Goal: Task Accomplishment & Management: Manage account settings

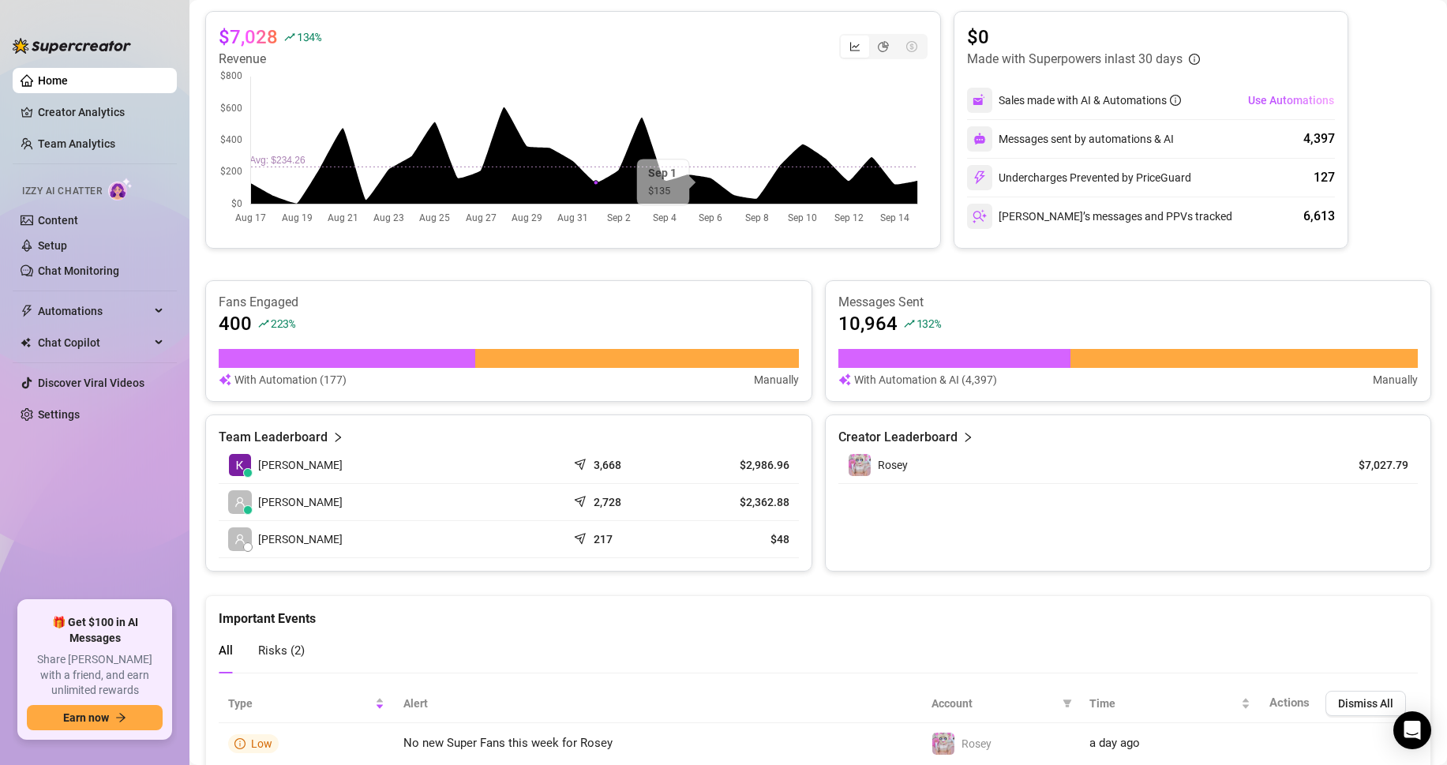
scroll to position [316, 0]
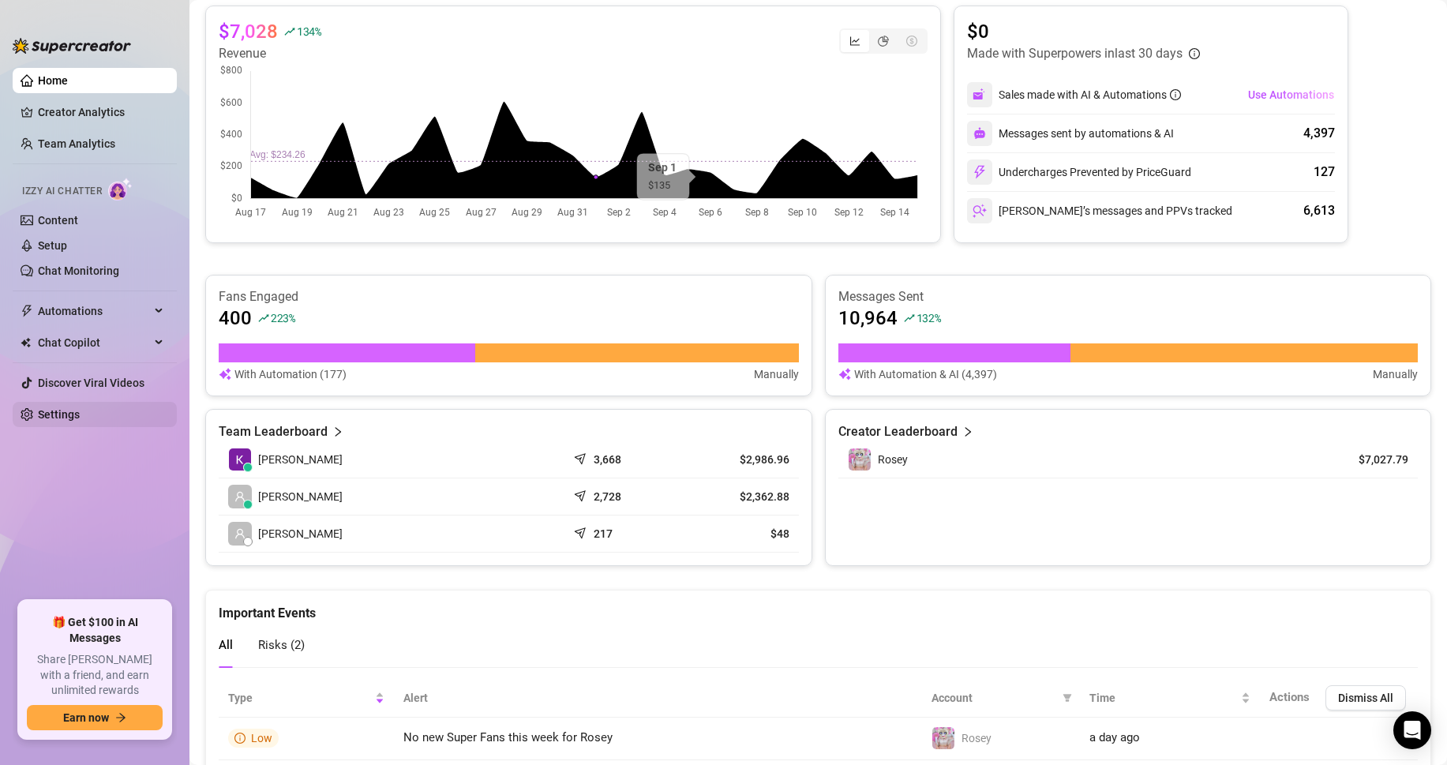
click at [70, 414] on link "Settings" at bounding box center [59, 414] width 42 height 13
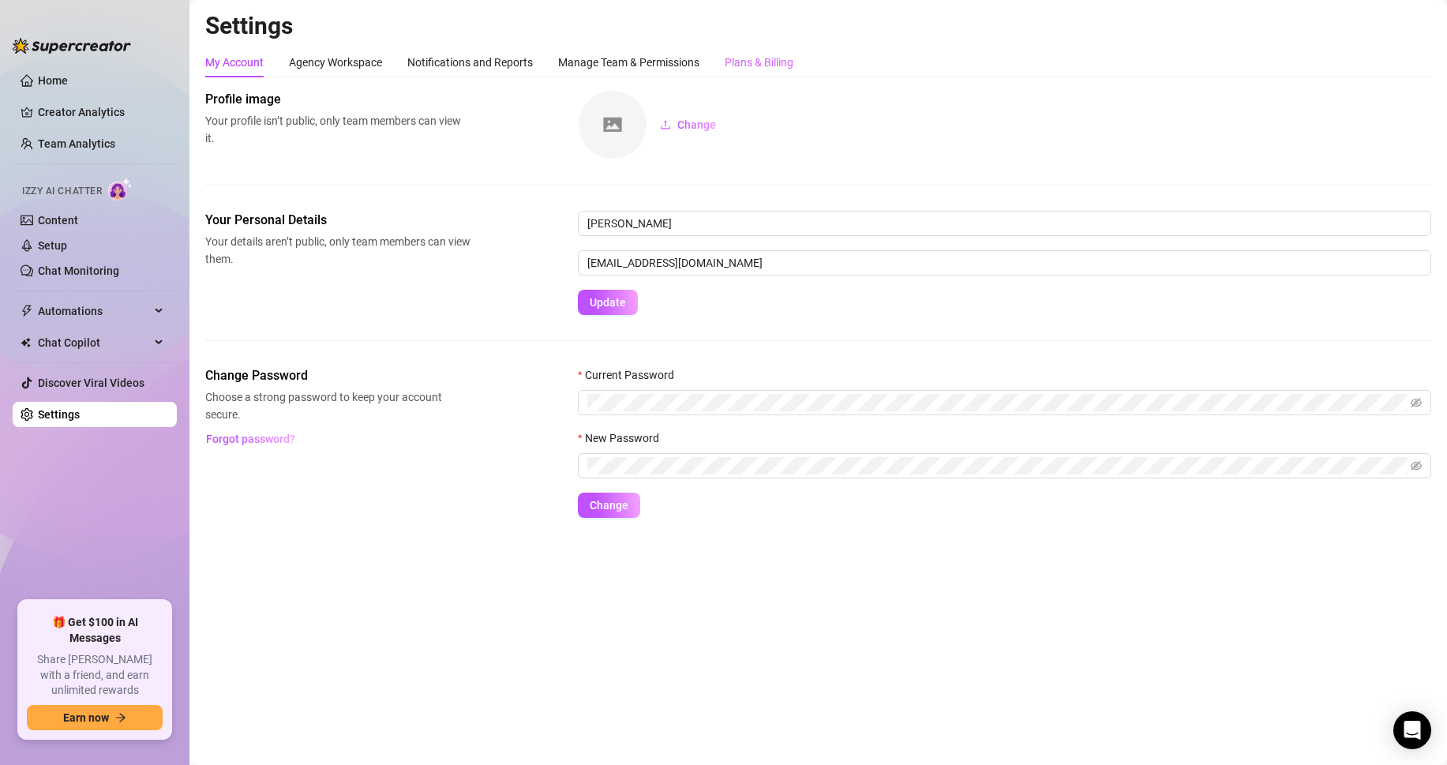
click at [757, 52] on div "Plans & Billing" at bounding box center [759, 62] width 69 height 30
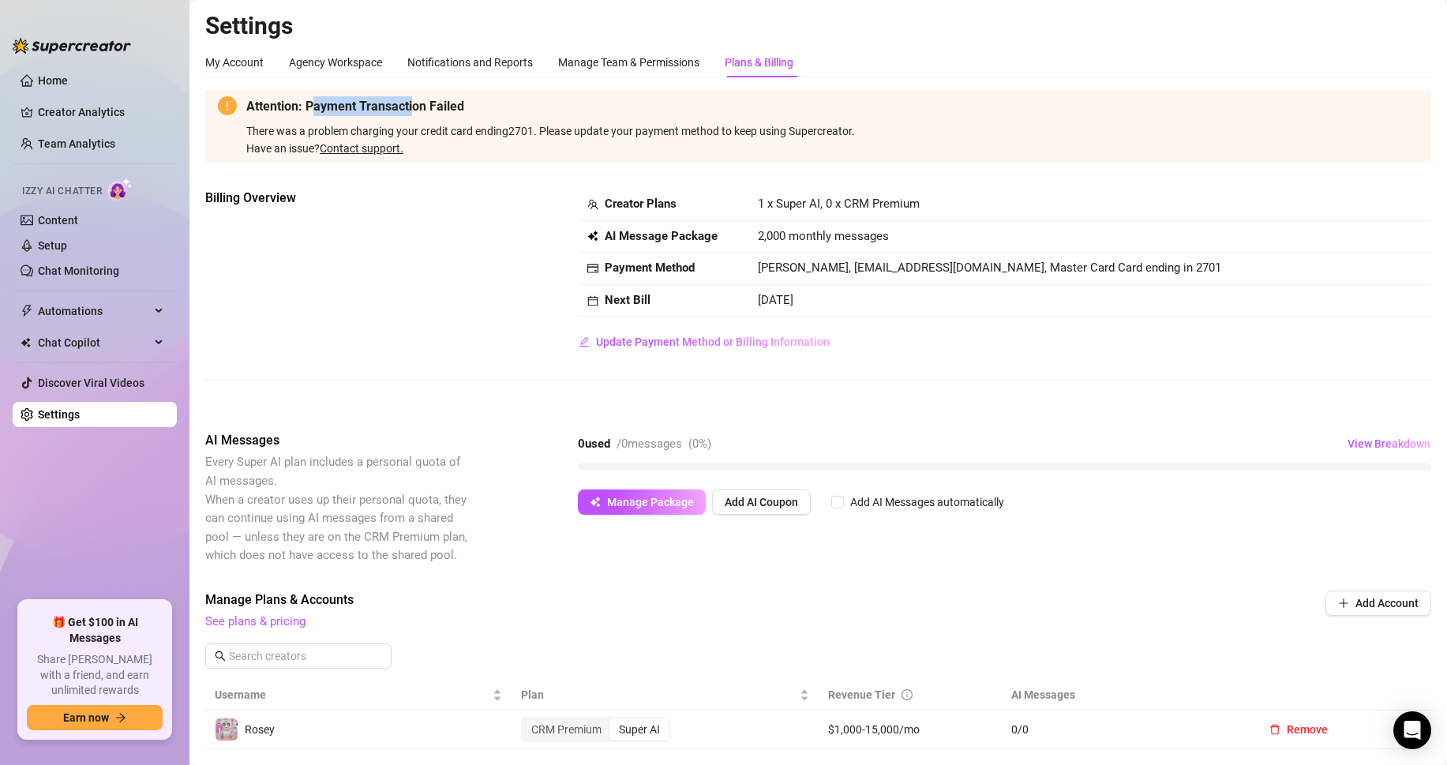
drag, startPoint x: 316, startPoint y: 107, endPoint x: 414, endPoint y: 112, distance: 98.0
click at [414, 112] on strong "Attention: Payment Transaction Failed" at bounding box center [355, 106] width 218 height 15
click at [407, 129] on span "There was a problem charging your credit card ending 2701 . Please update your …" at bounding box center [832, 141] width 1172 height 32
drag, startPoint x: 616, startPoint y: 132, endPoint x: 863, endPoint y: 137, distance: 247.1
click at [863, 137] on div "There was a problem charging your credit card ending 2701 . Please update your …" at bounding box center [832, 139] width 1172 height 35
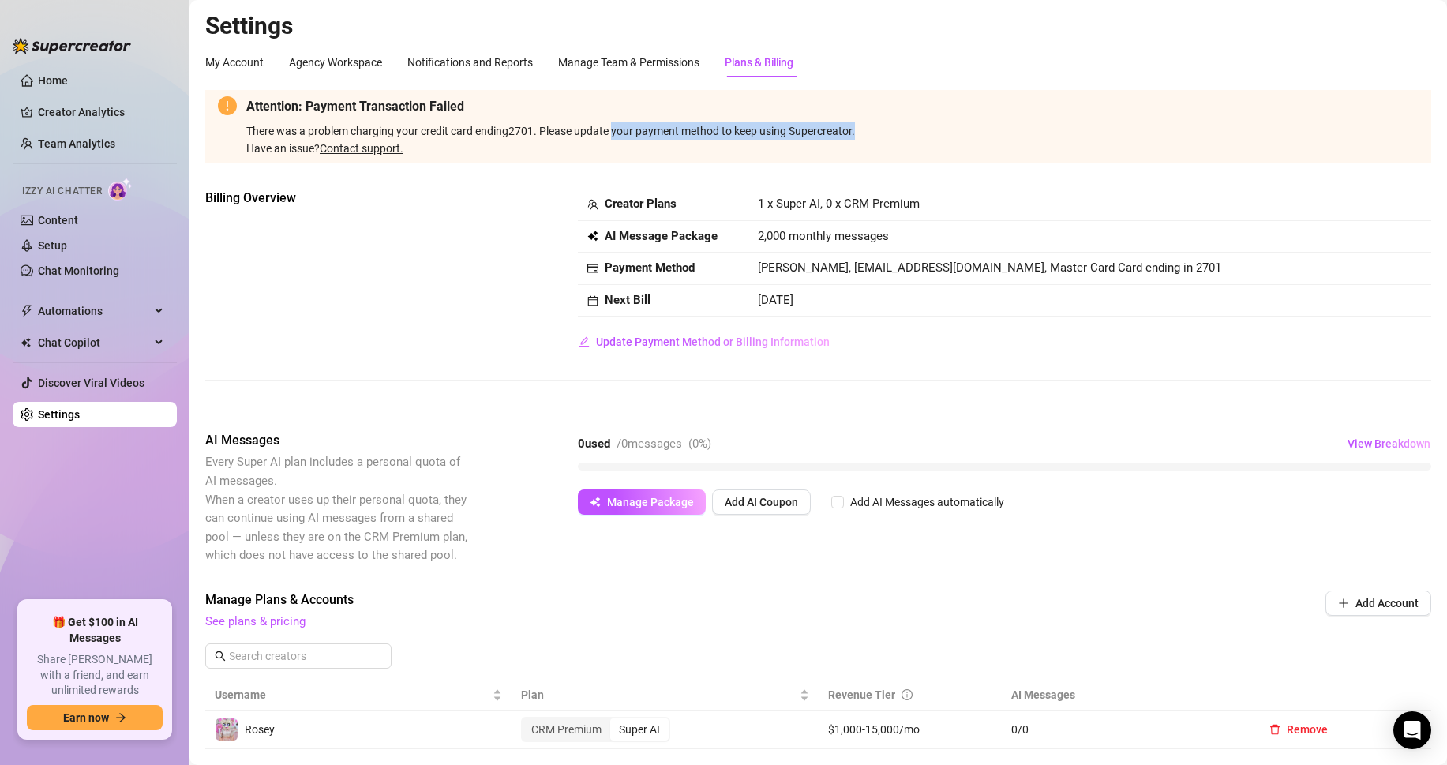
click at [863, 137] on div "There was a problem charging your credit card ending 2701 . Please update your …" at bounding box center [832, 139] width 1172 height 35
click at [682, 350] on button "Update Payment Method or Billing Information" at bounding box center [704, 341] width 253 height 25
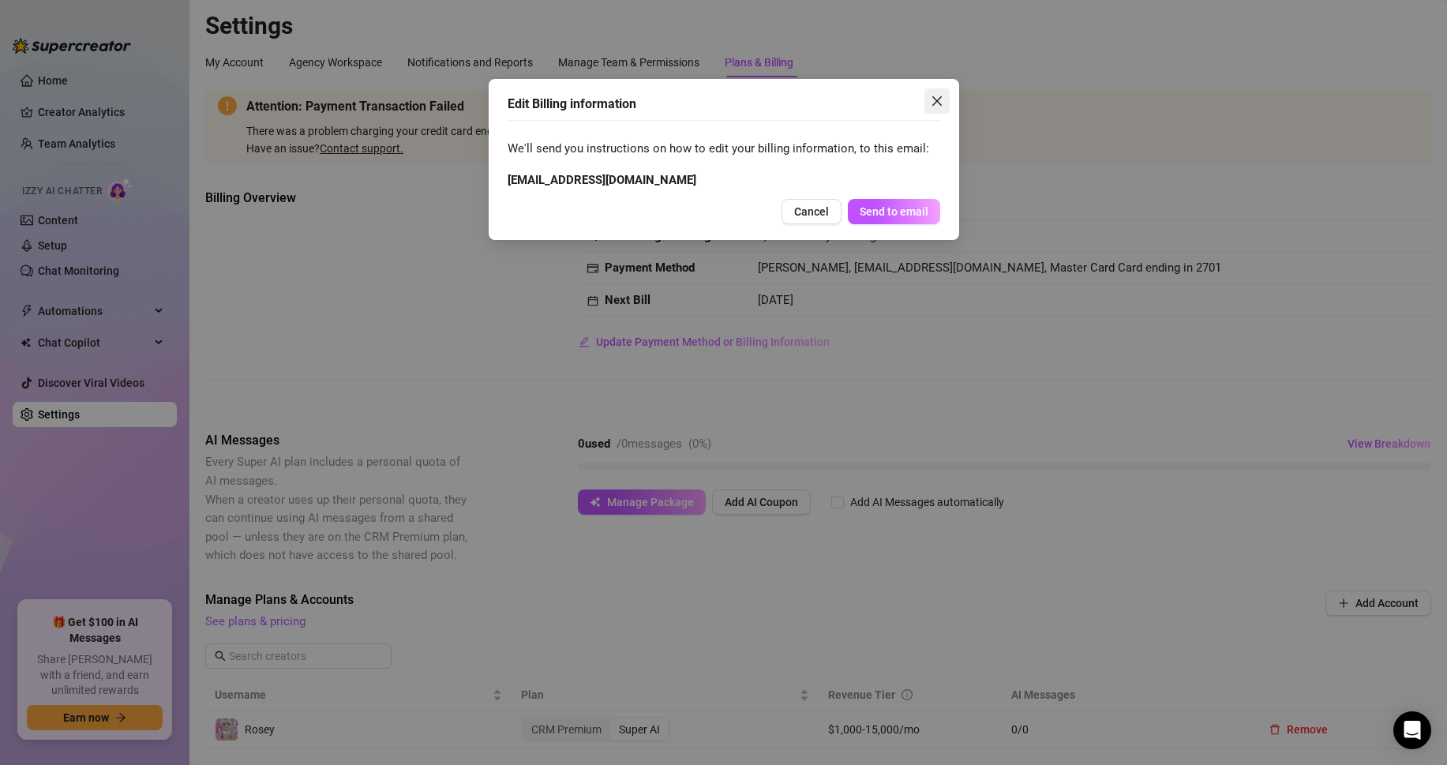
click at [931, 104] on icon "close" at bounding box center [937, 101] width 13 height 13
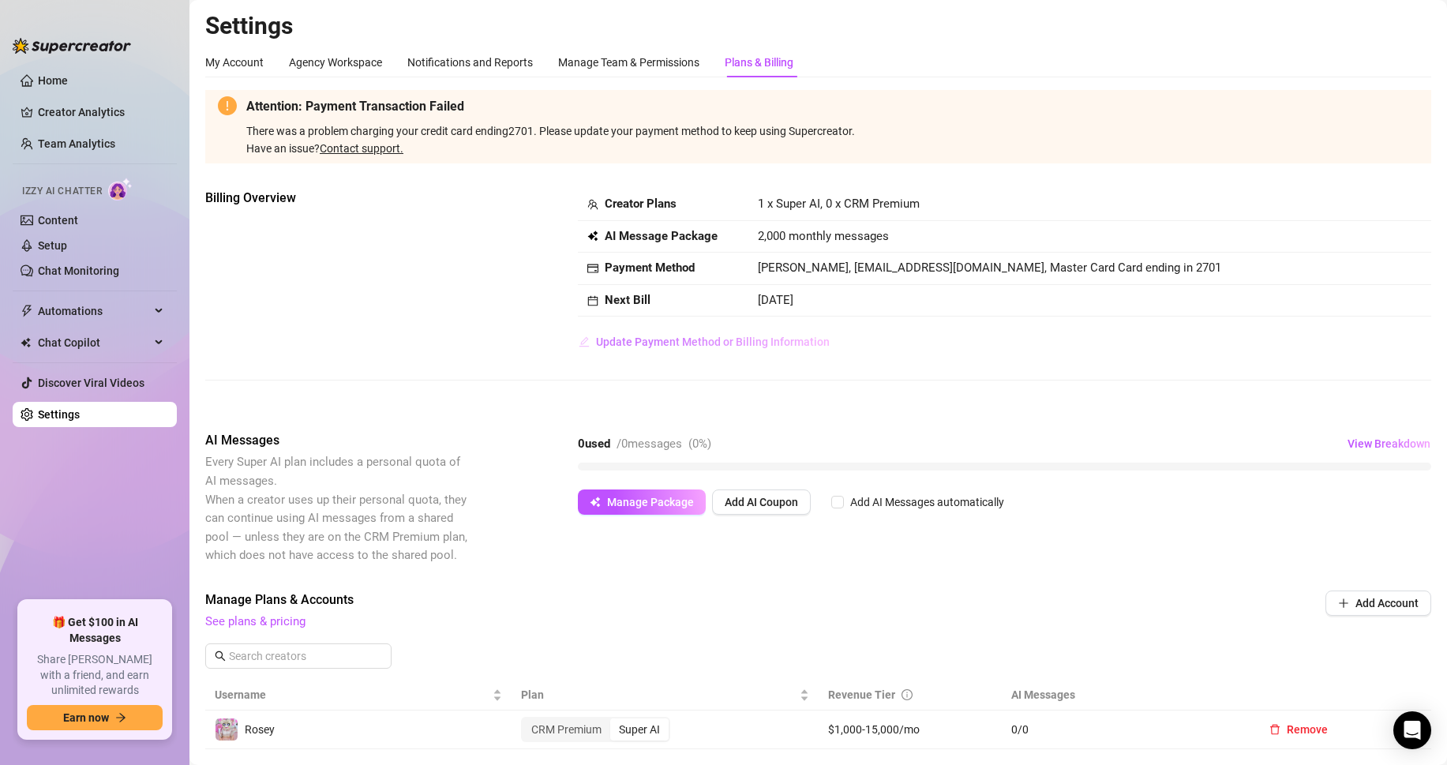
click at [713, 341] on span "Update Payment Method or Billing Information" at bounding box center [713, 341] width 234 height 13
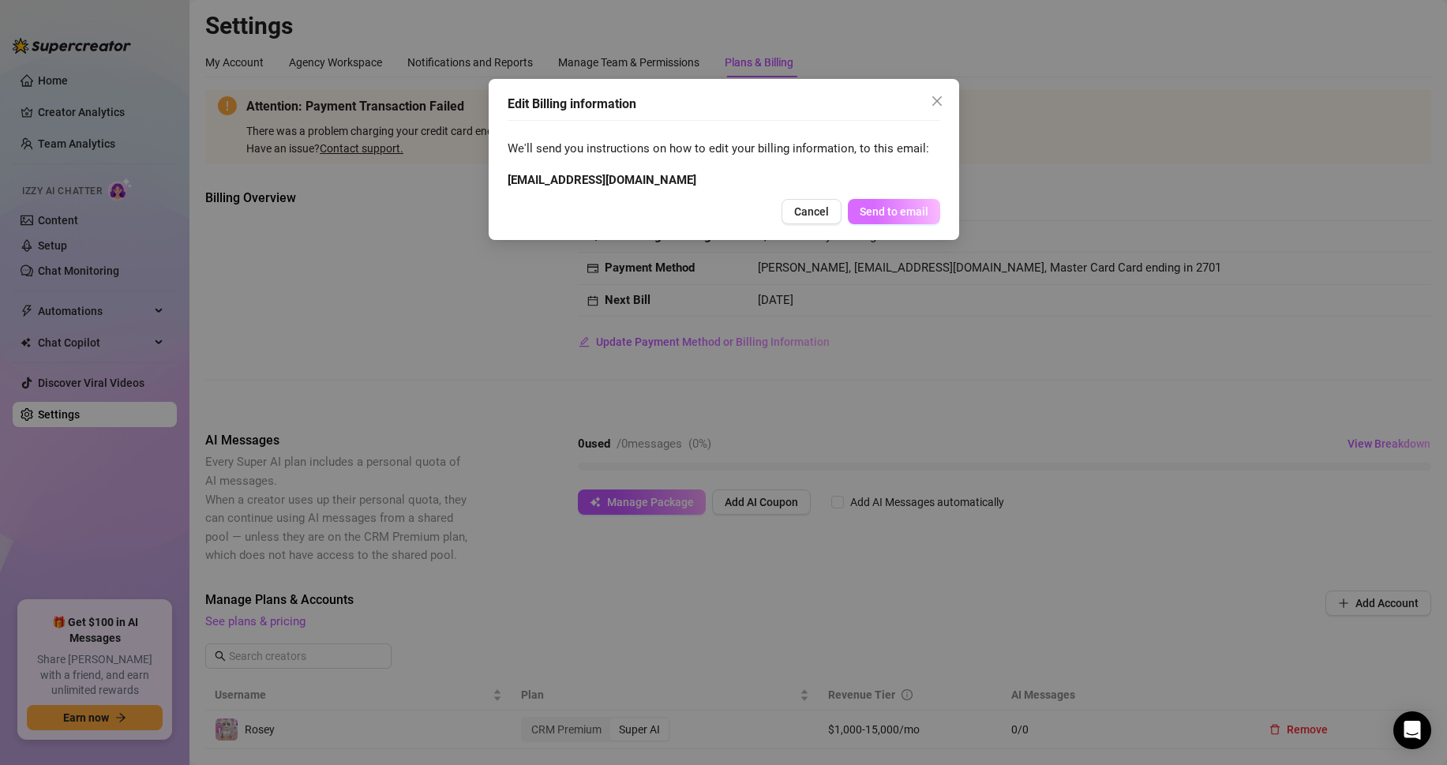
click at [894, 207] on span "Send to email" at bounding box center [893, 211] width 69 height 13
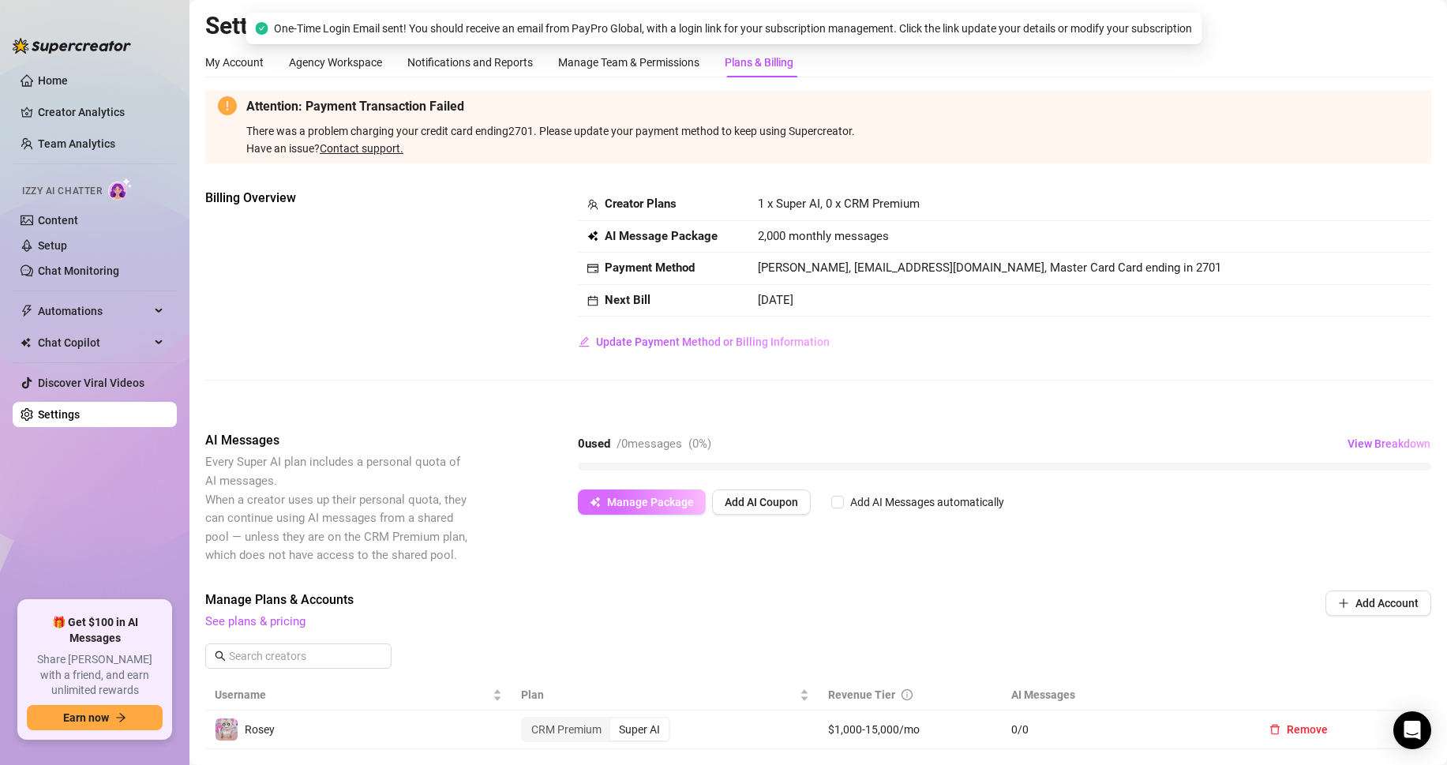
click at [642, 513] on button "Manage Package" at bounding box center [642, 501] width 128 height 25
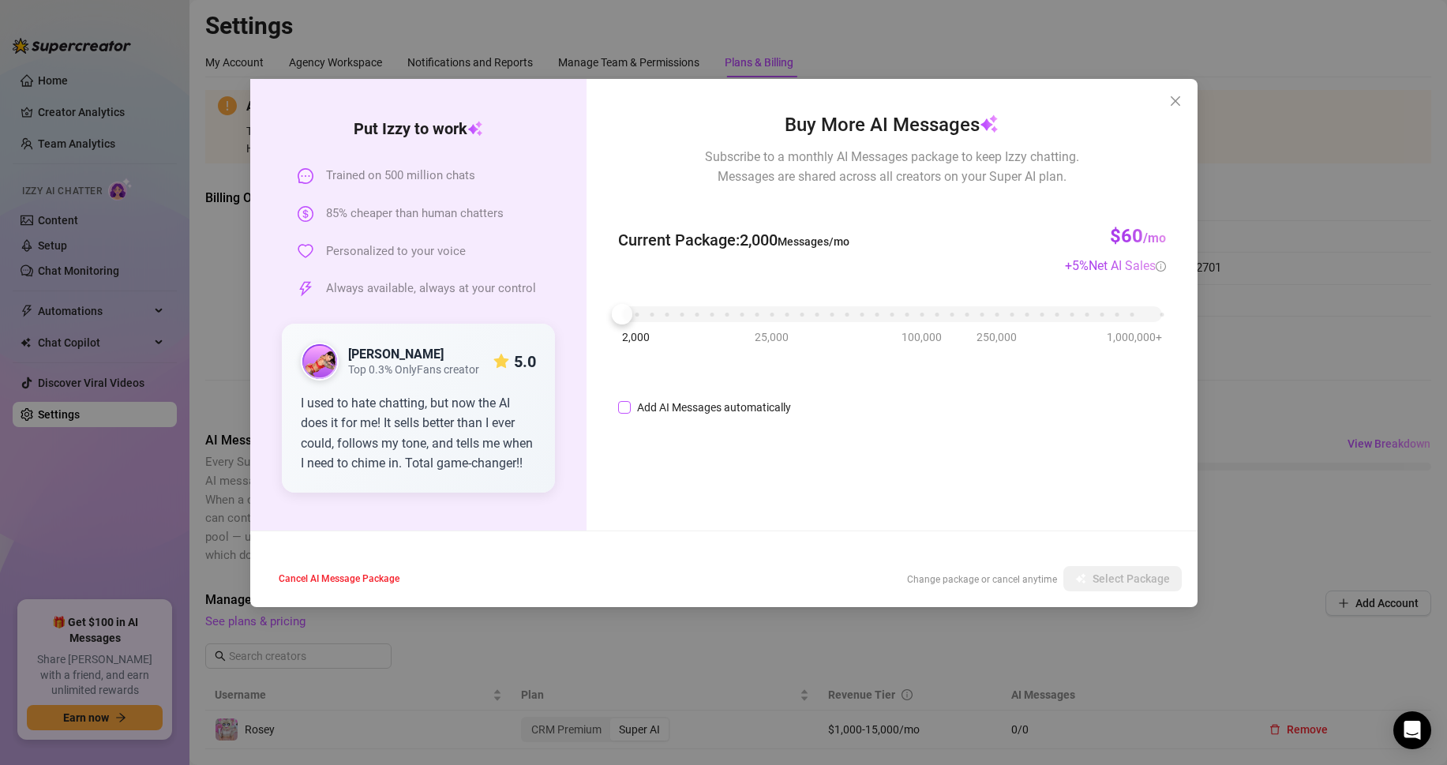
click at [631, 408] on input "Add AI Messages automatically" at bounding box center [624, 407] width 13 height 13
checkbox input "true"
click at [1146, 577] on span "Save" at bounding box center [1157, 578] width 24 height 13
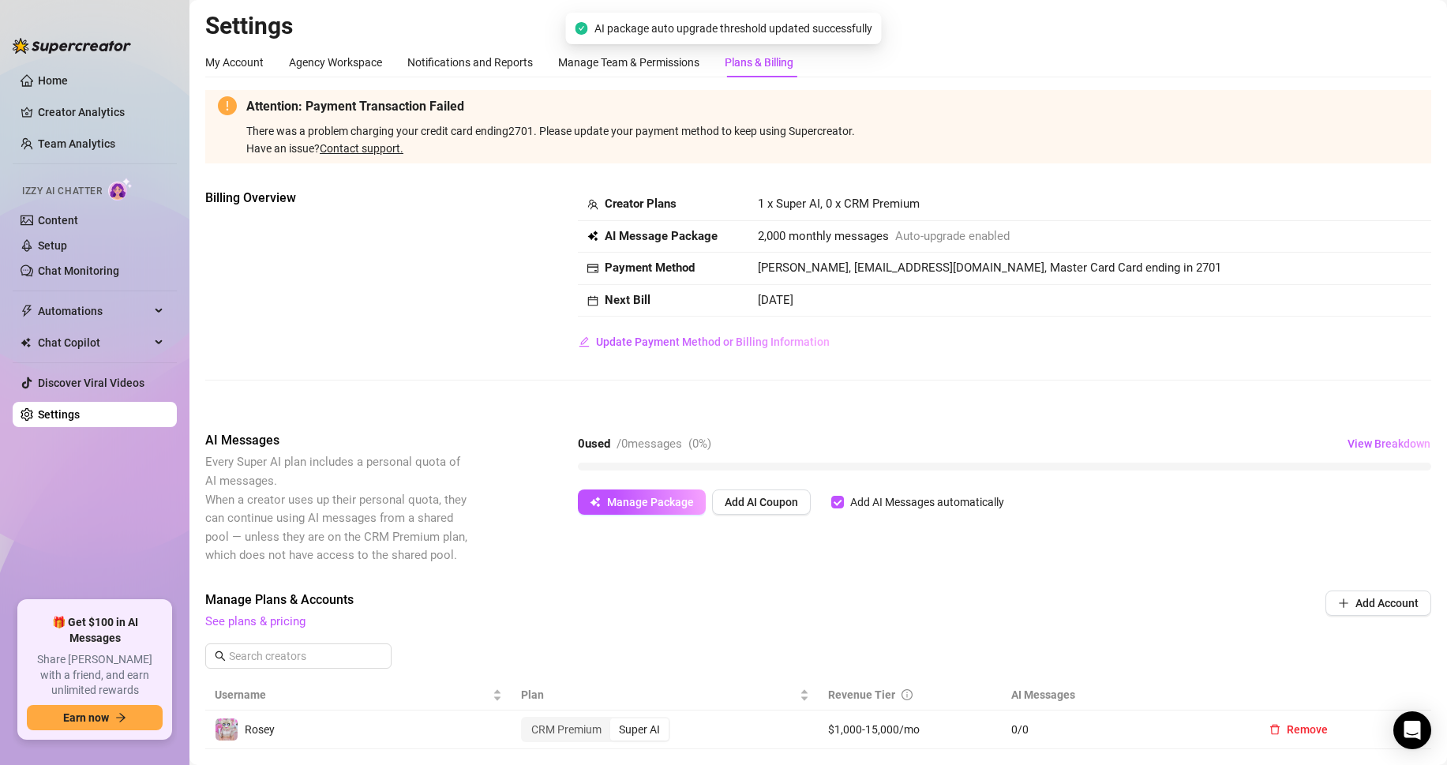
click at [634, 409] on div "Put [PERSON_NAME] to work Trained on 500 million chats 85% cheaper than human c…" at bounding box center [723, 382] width 1447 height 765
click at [802, 503] on button "Add AI Coupon" at bounding box center [761, 501] width 99 height 25
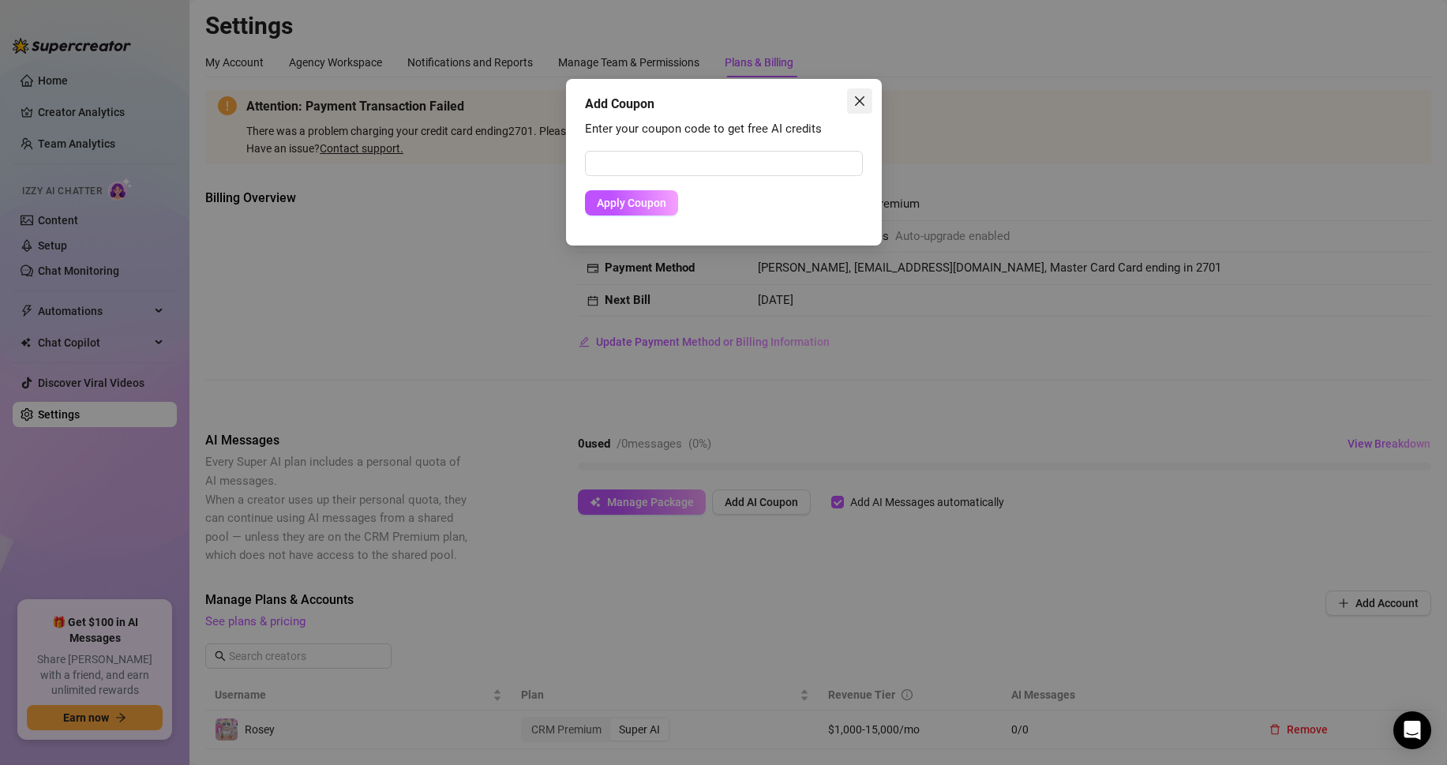
click at [856, 107] on icon "close" at bounding box center [859, 101] width 13 height 13
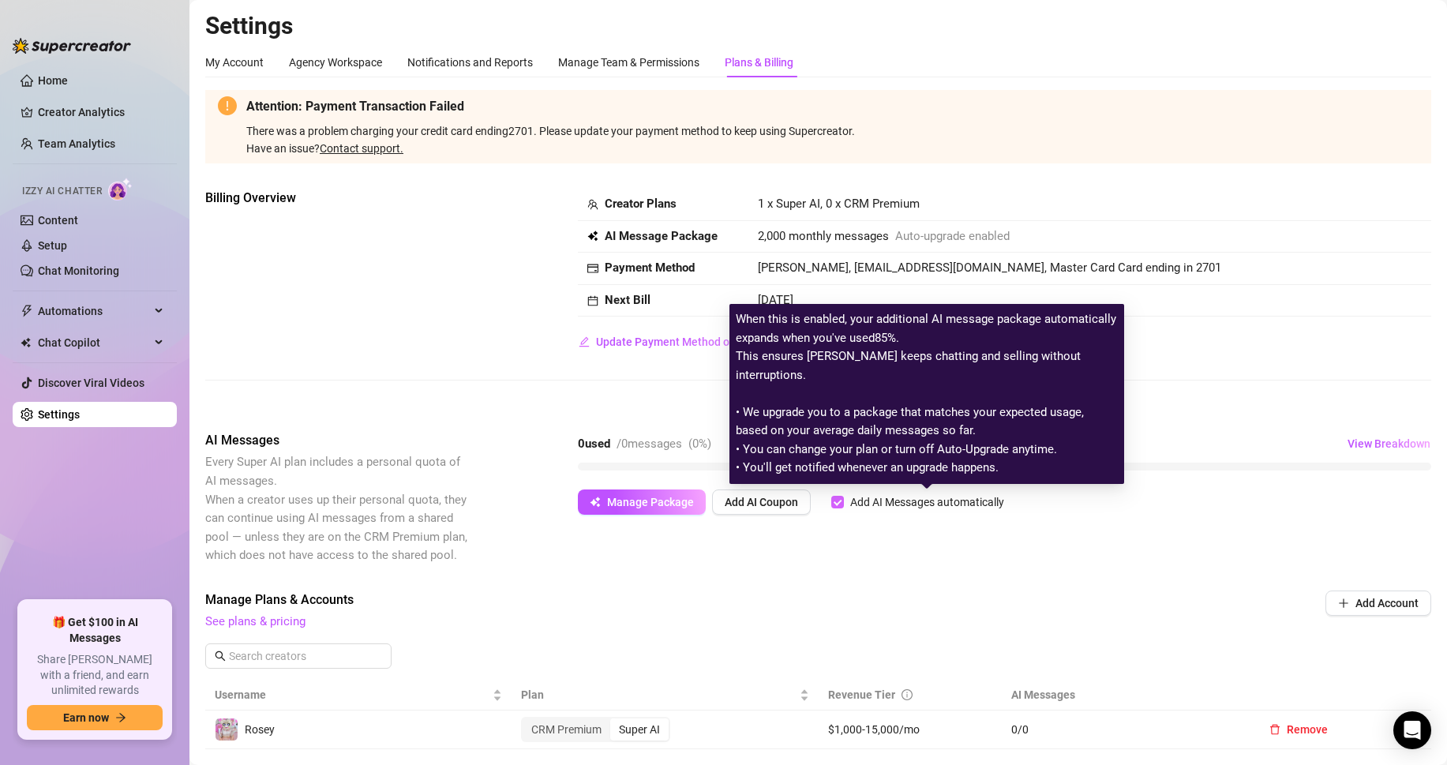
click at [843, 504] on input "Add AI Messages automatically" at bounding box center [837, 502] width 13 height 13
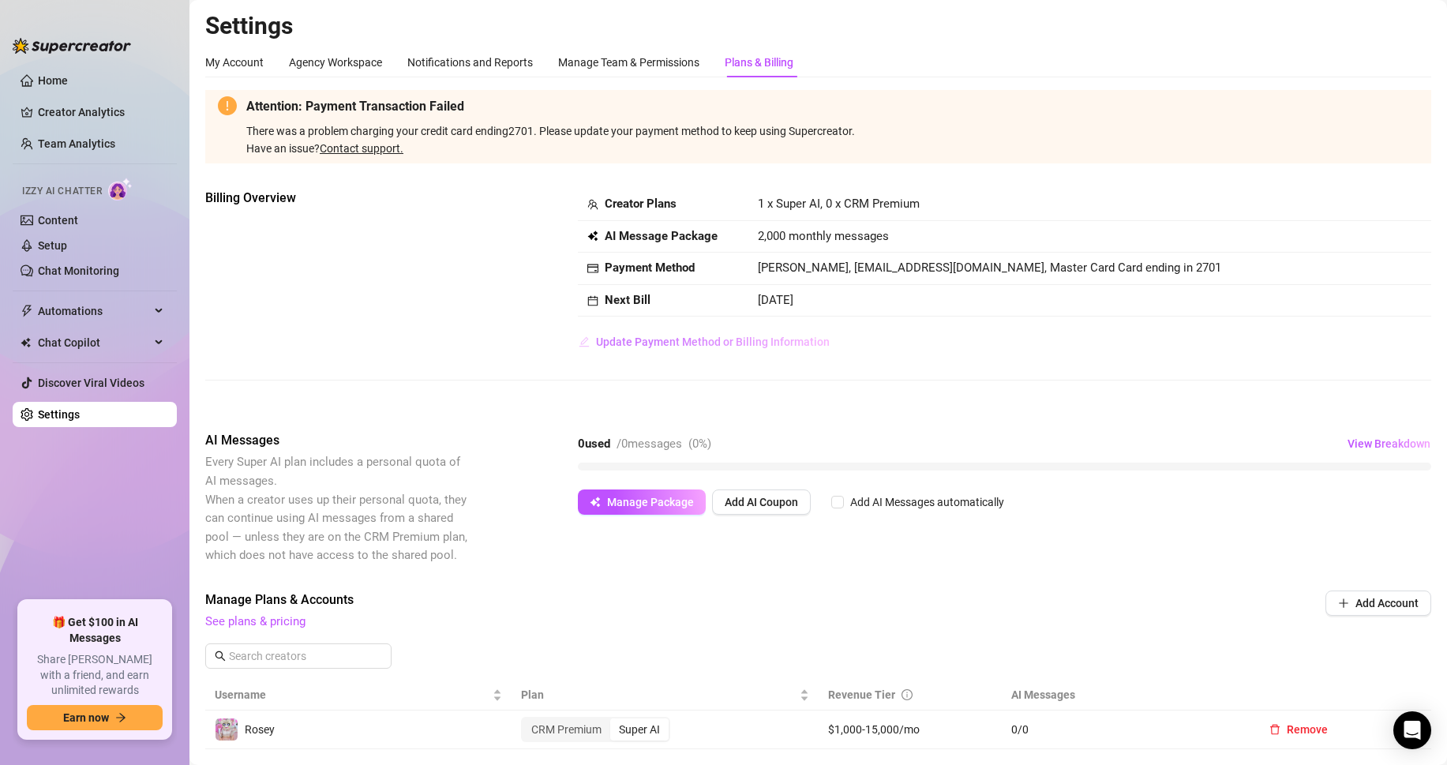
click at [680, 348] on span "Update Payment Method or Billing Information" at bounding box center [713, 341] width 234 height 13
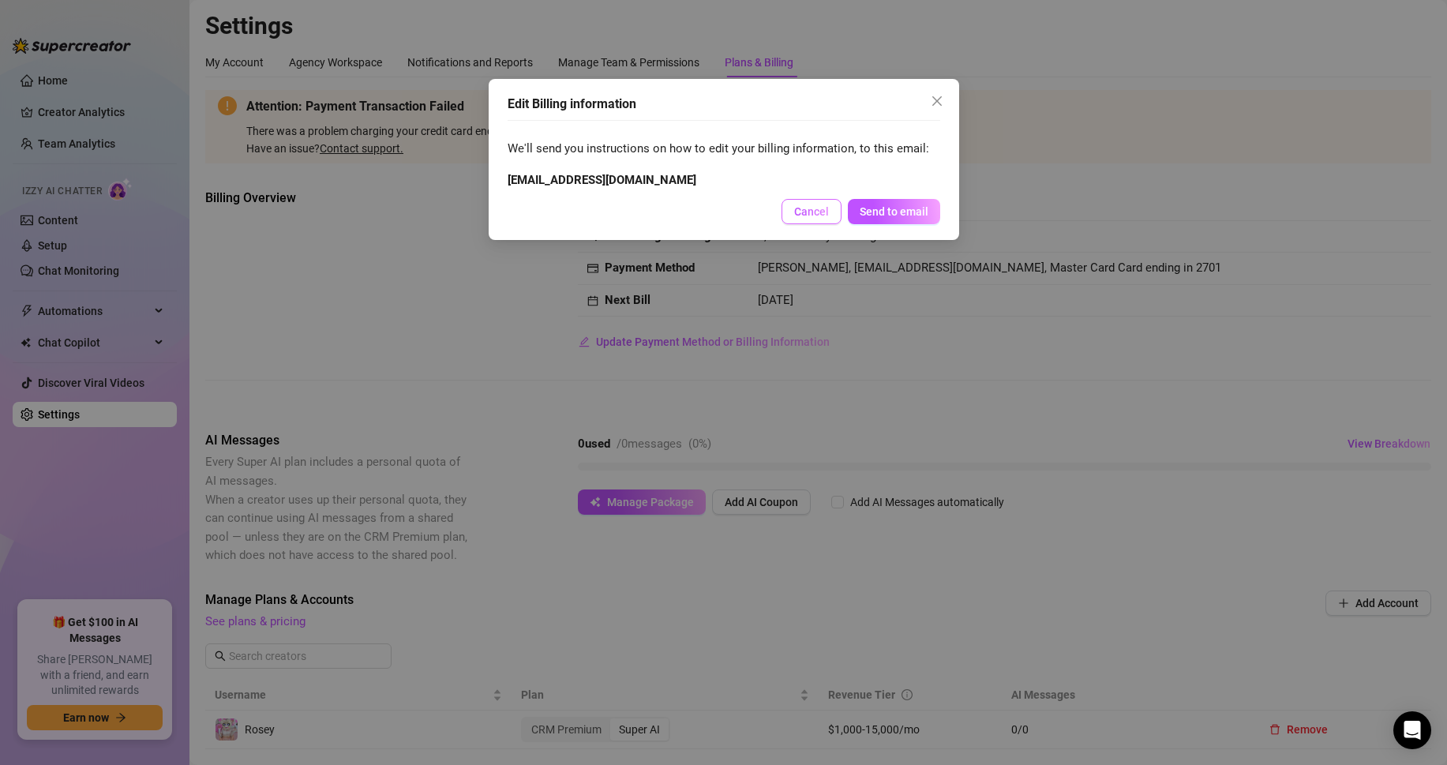
click at [813, 200] on button "Cancel" at bounding box center [811, 211] width 60 height 25
